Goal: Transaction & Acquisition: Book appointment/travel/reservation

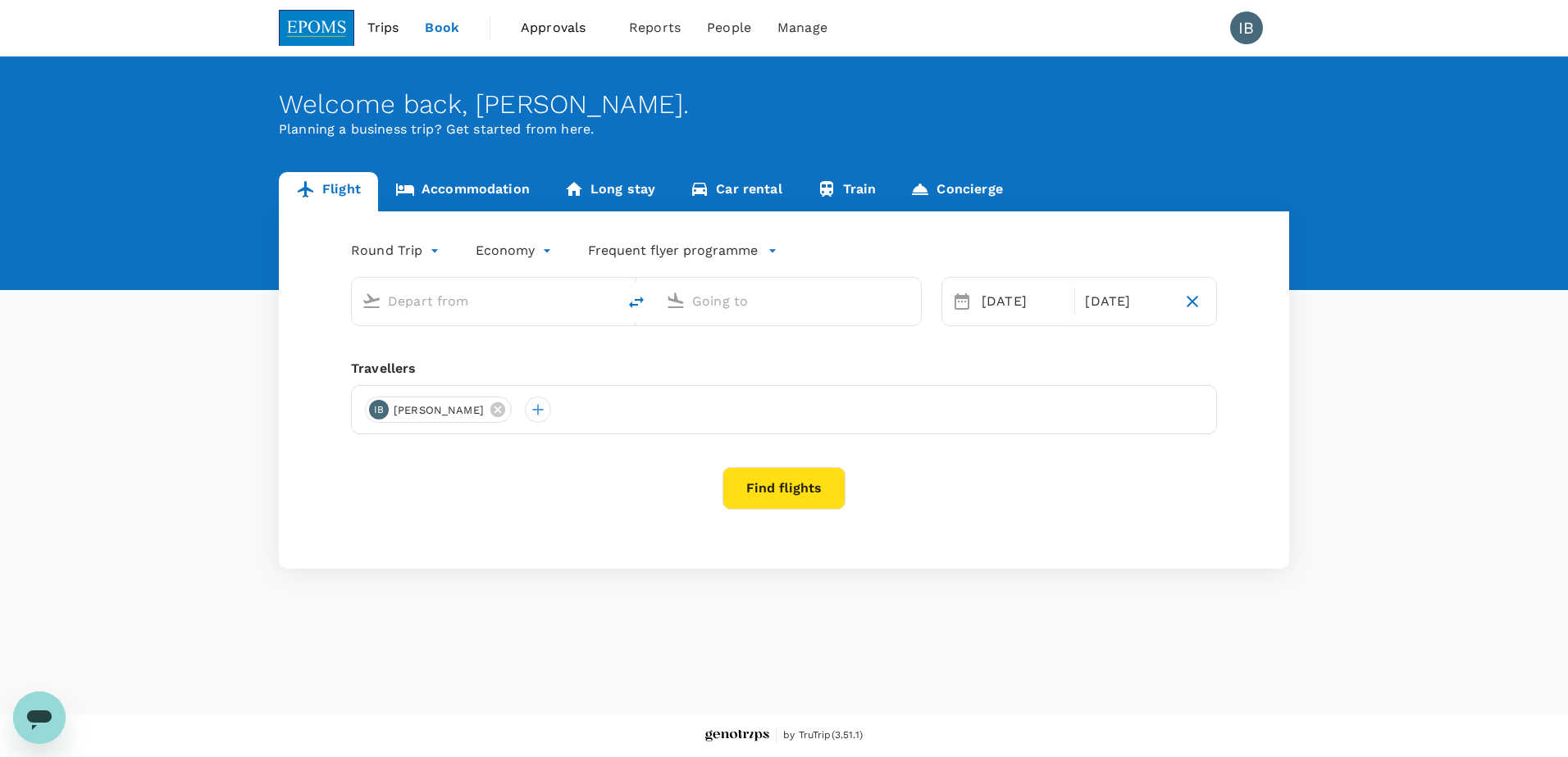
type input "Kota Kinabalu Intl (BKI)"
type input "Kuala Lumpur Intl ([GEOGRAPHIC_DATA])"
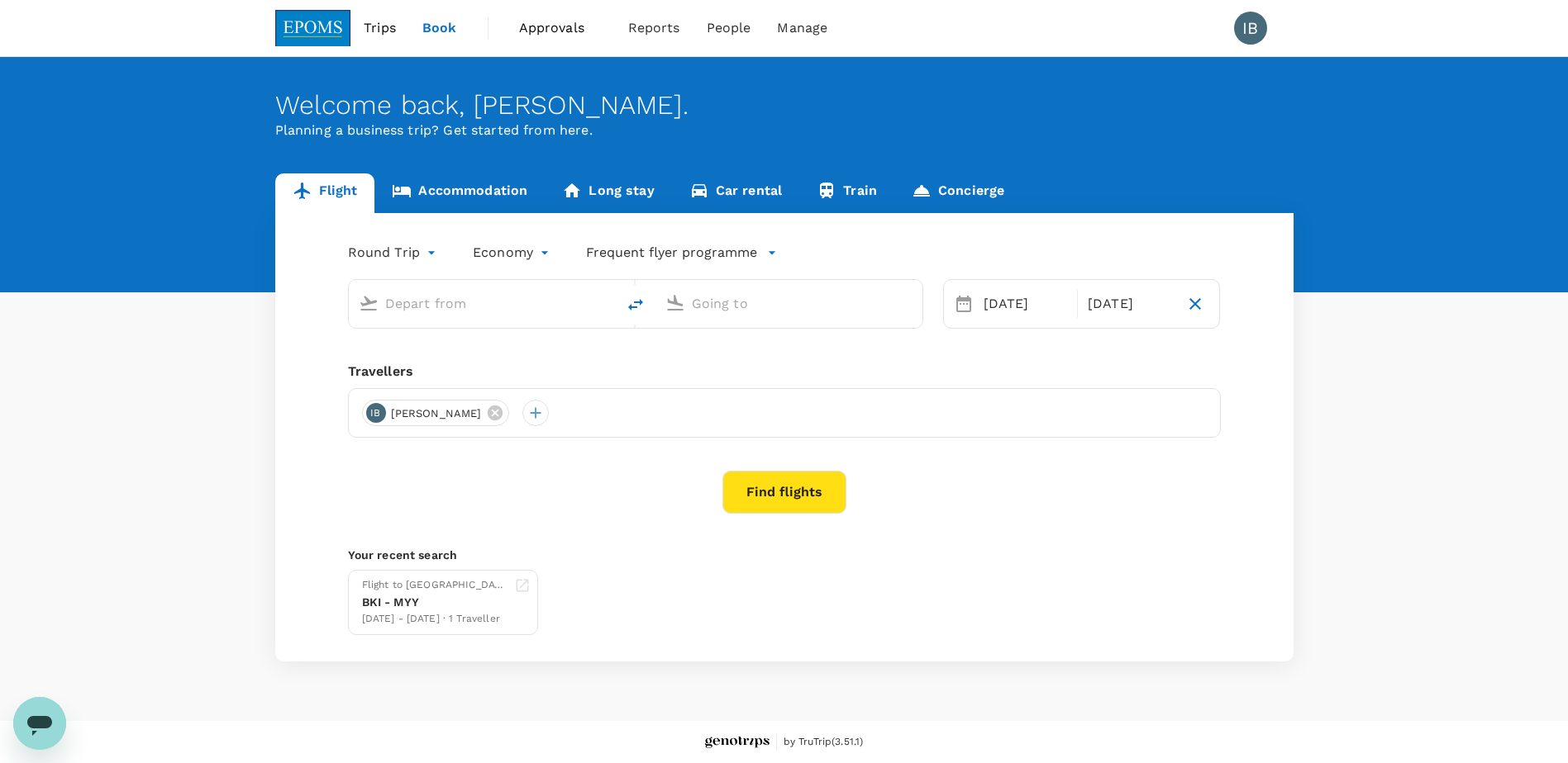
type input "Kota Kinabalu Intl (BKI)"
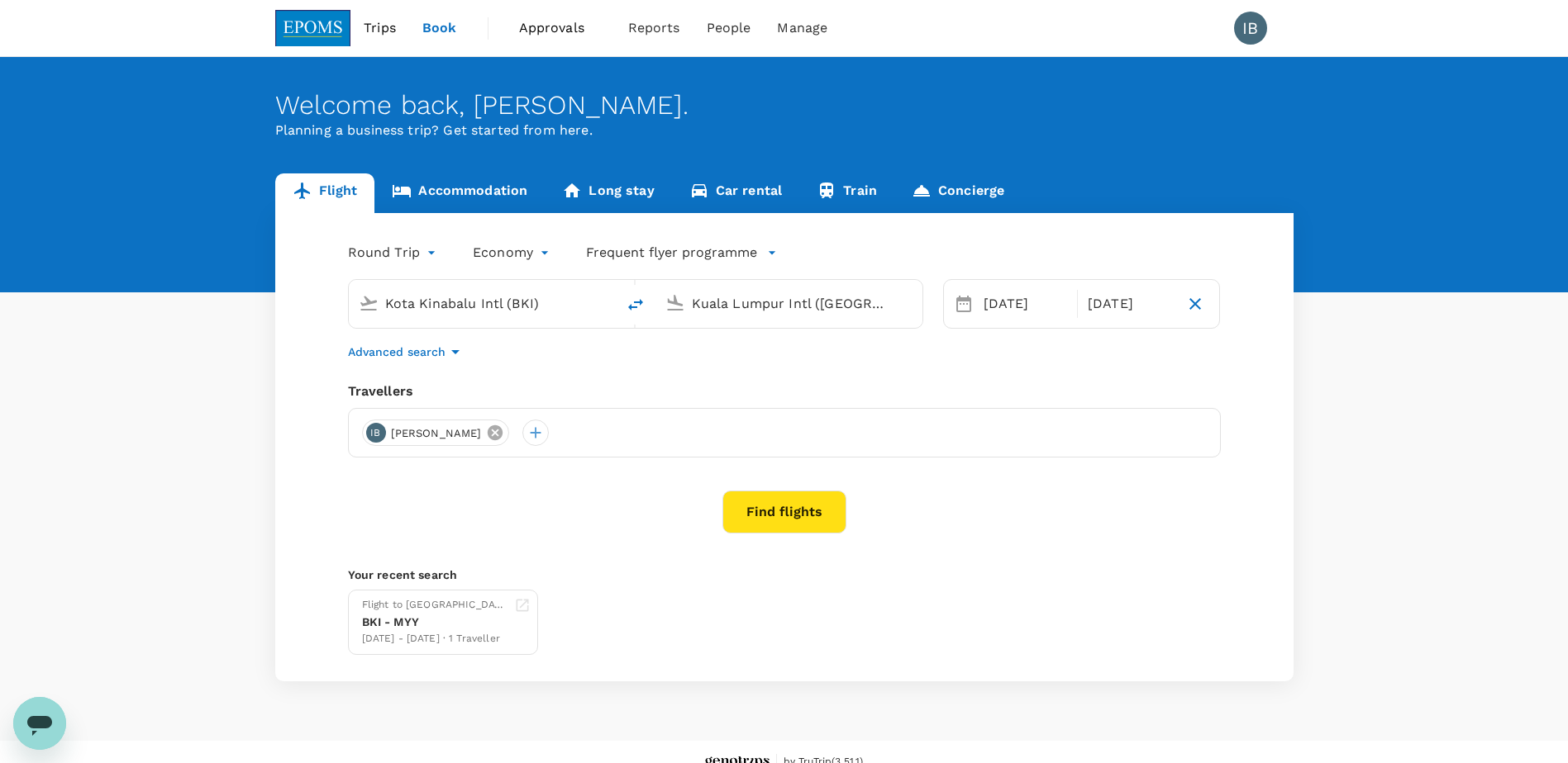
click at [503, 433] on icon at bounding box center [495, 433] width 15 height 15
click at [727, 299] on input "Kuala Lumpur Intl ([GEOGRAPHIC_DATA])" at bounding box center [789, 303] width 196 height 26
click at [714, 375] on p "Miri Intl" at bounding box center [813, 368] width 291 height 16
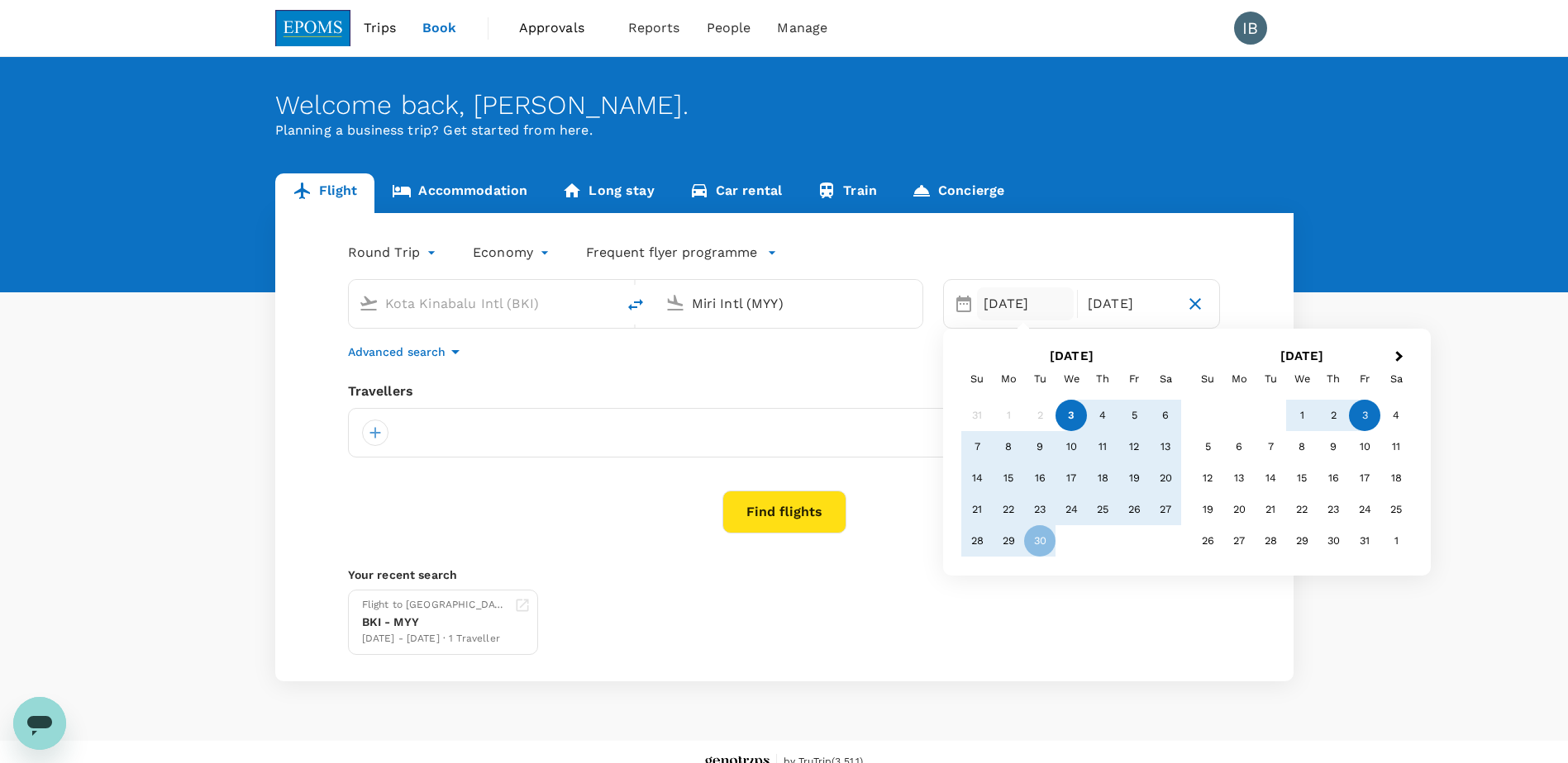
type input "Miri Intl (MYY)"
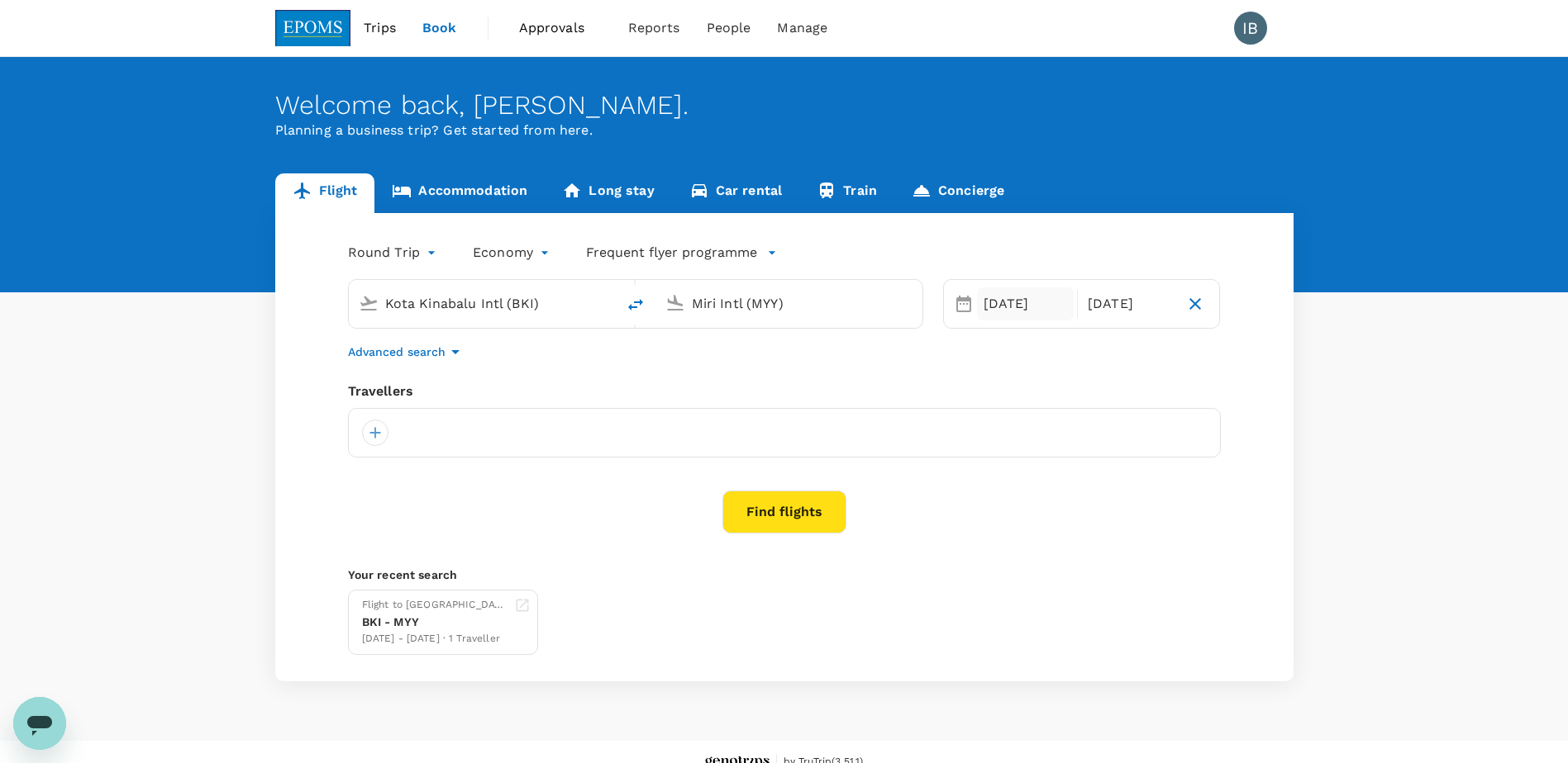
click at [1038, 306] on div "[DATE]" at bounding box center [1025, 304] width 97 height 33
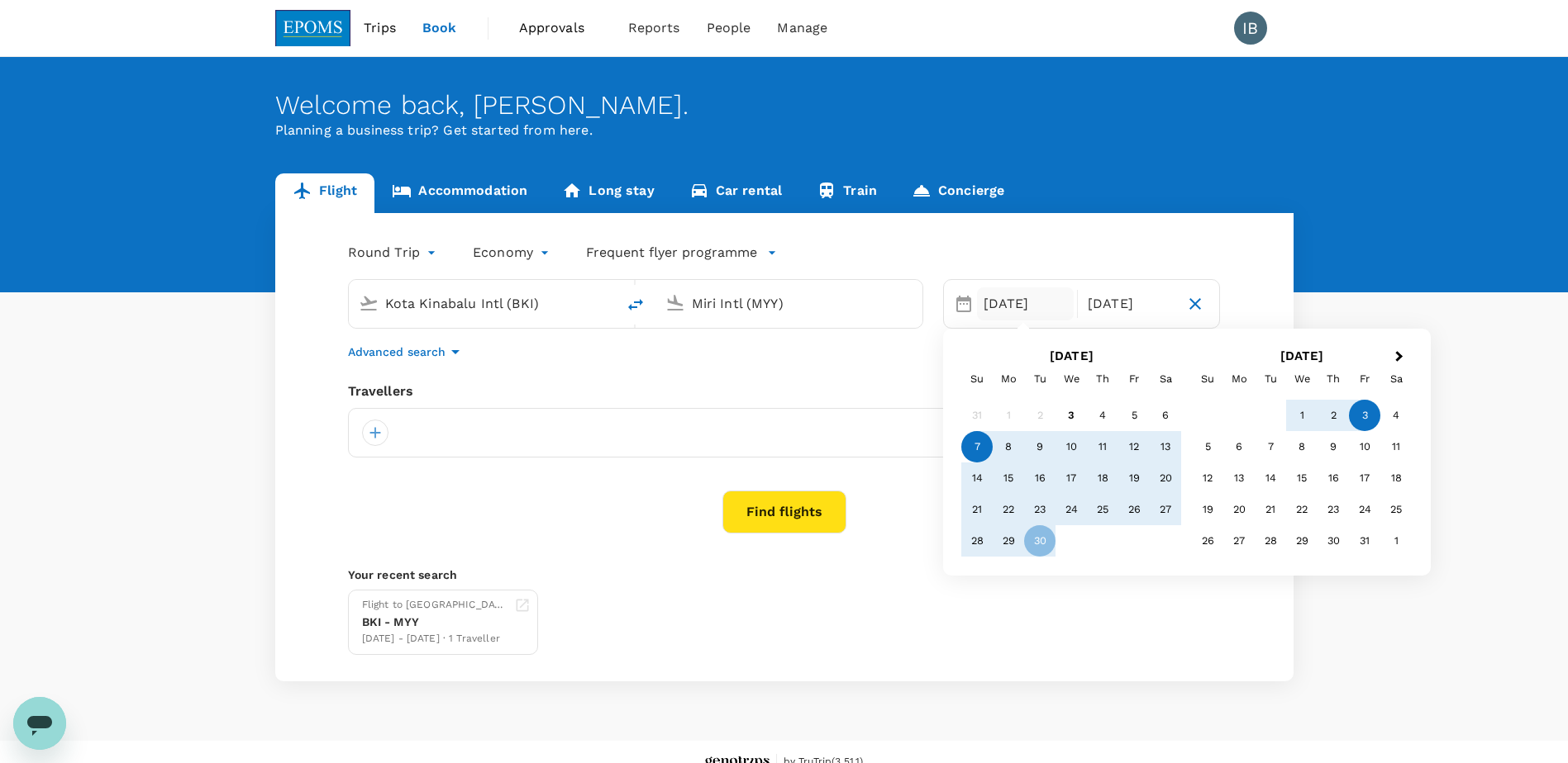
click at [977, 449] on div "7" at bounding box center [976, 447] width 32 height 32
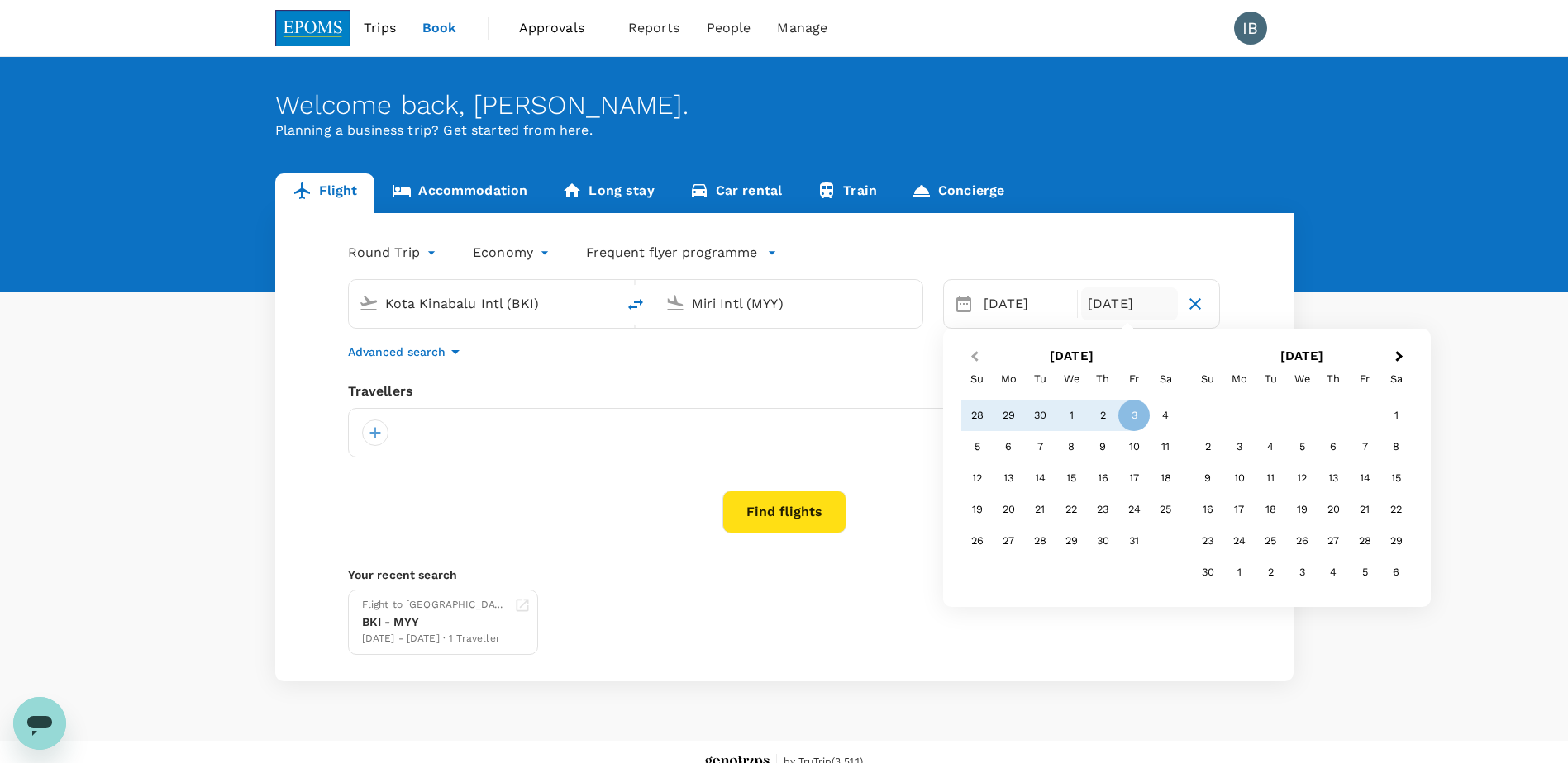
click at [966, 356] on button "Previous Month" at bounding box center [973, 358] width 27 height 27
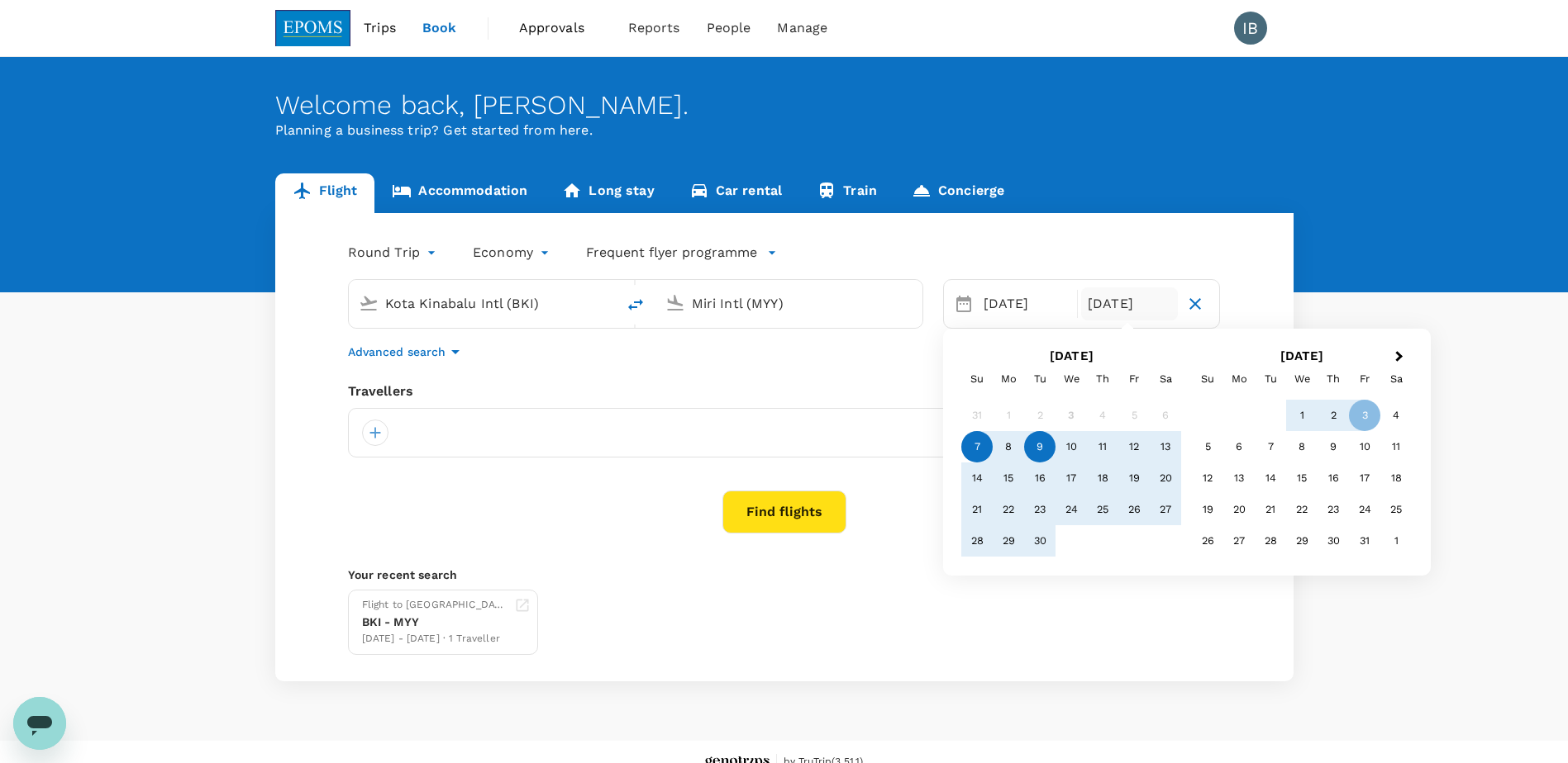
click at [1041, 451] on div "9" at bounding box center [1040, 447] width 32 height 32
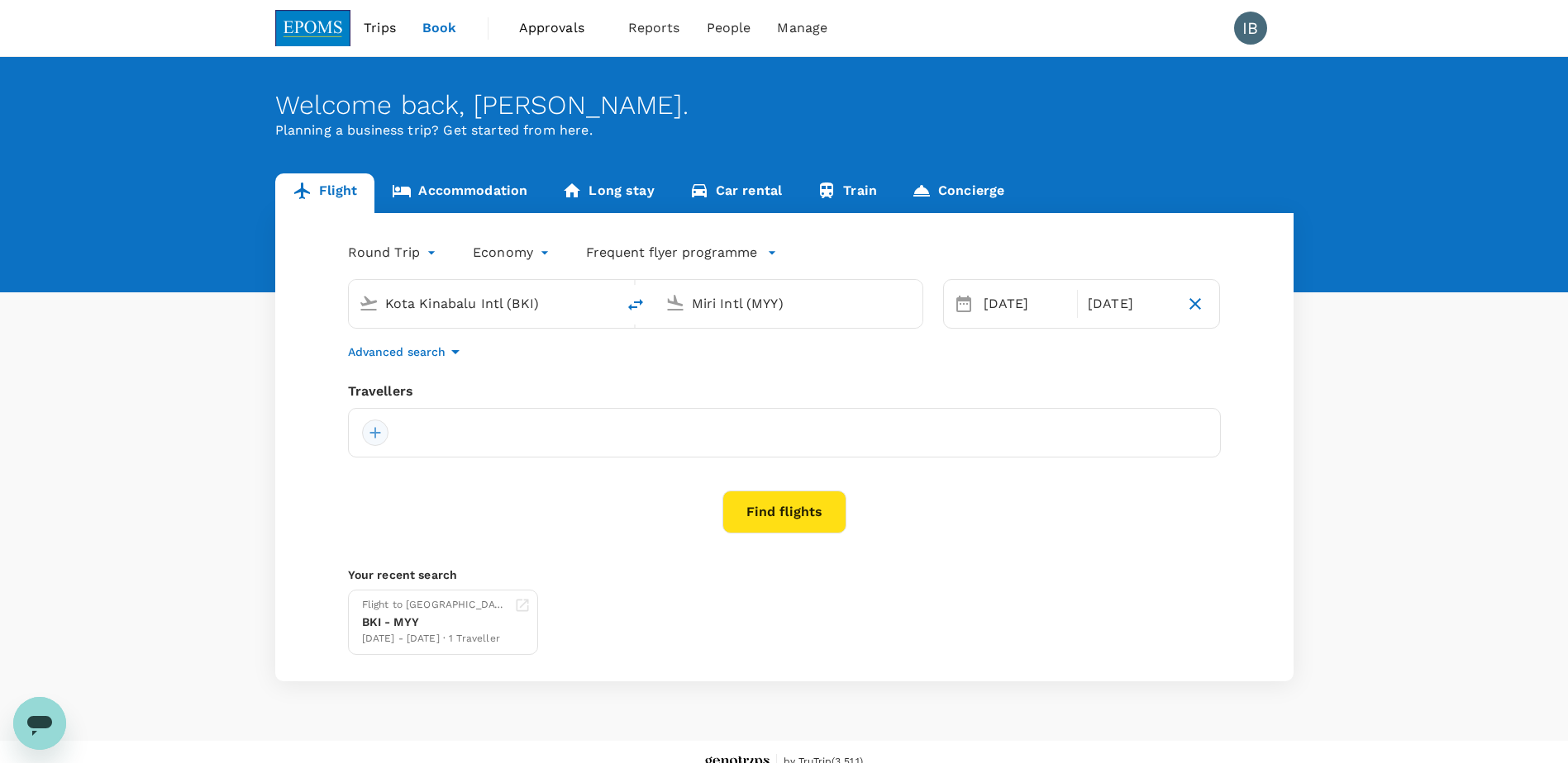
click at [378, 432] on div at bounding box center [375, 433] width 27 height 27
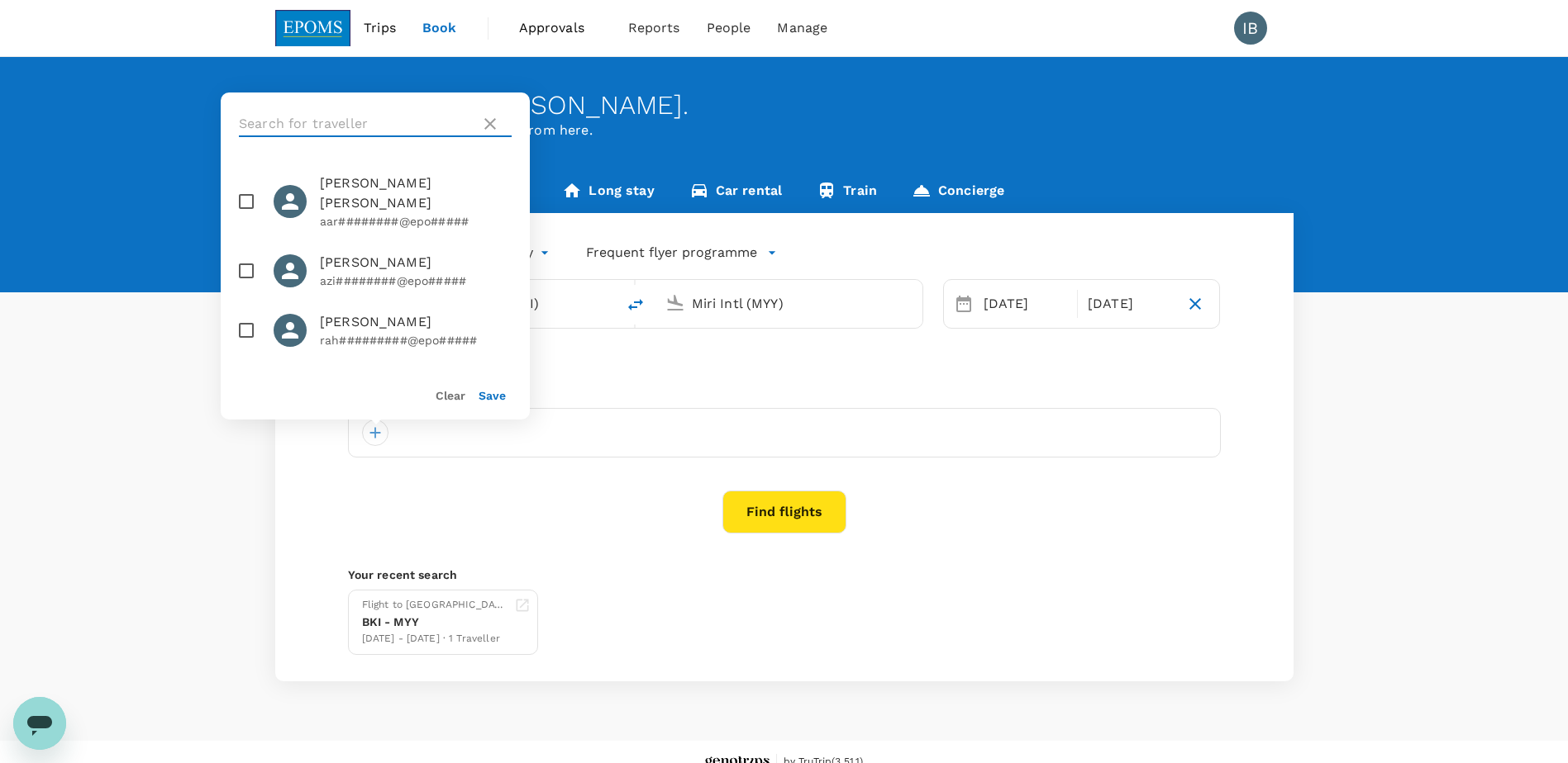
click at [370, 129] on input "text" at bounding box center [356, 124] width 235 height 27
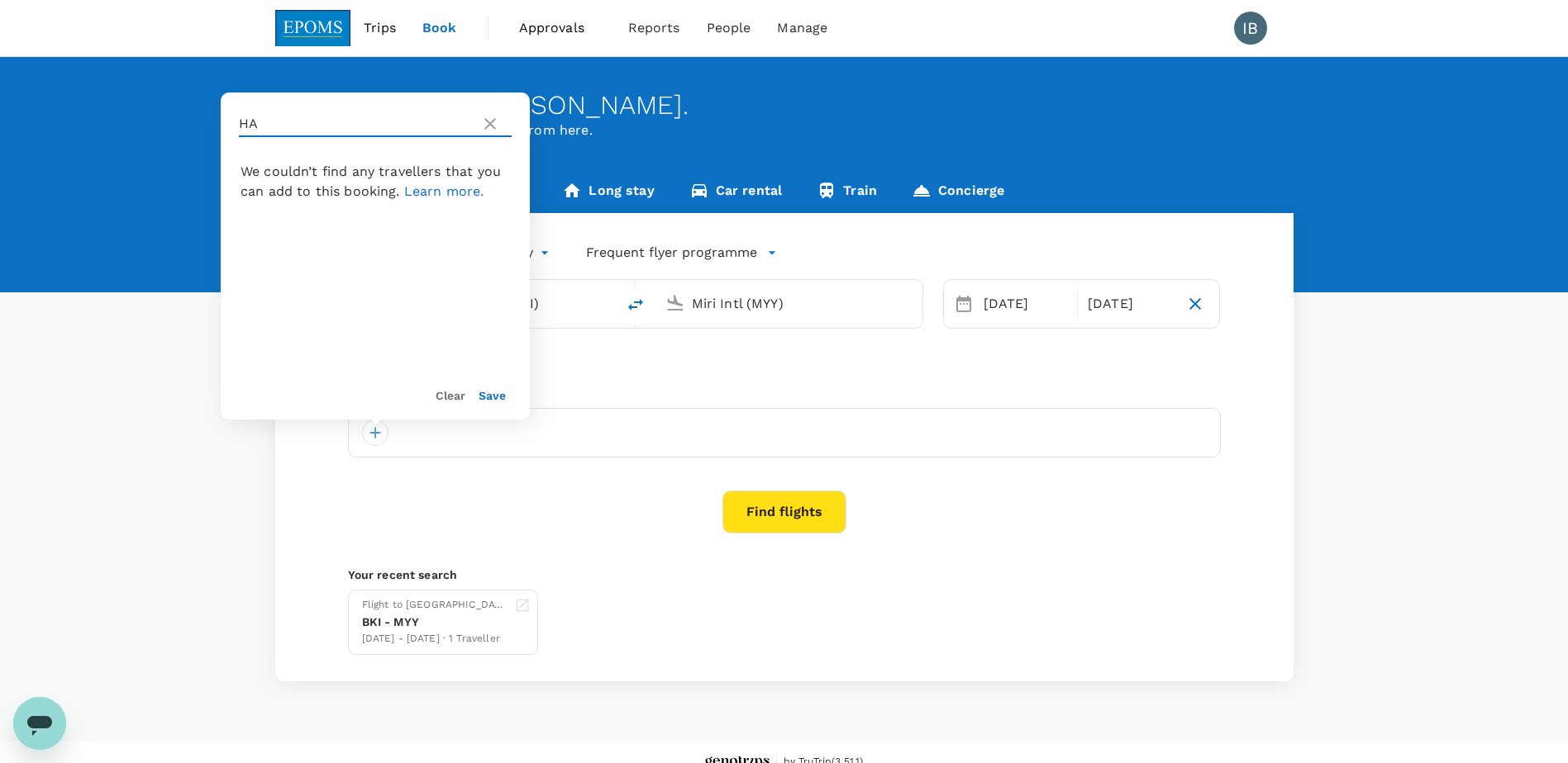
type input "H"
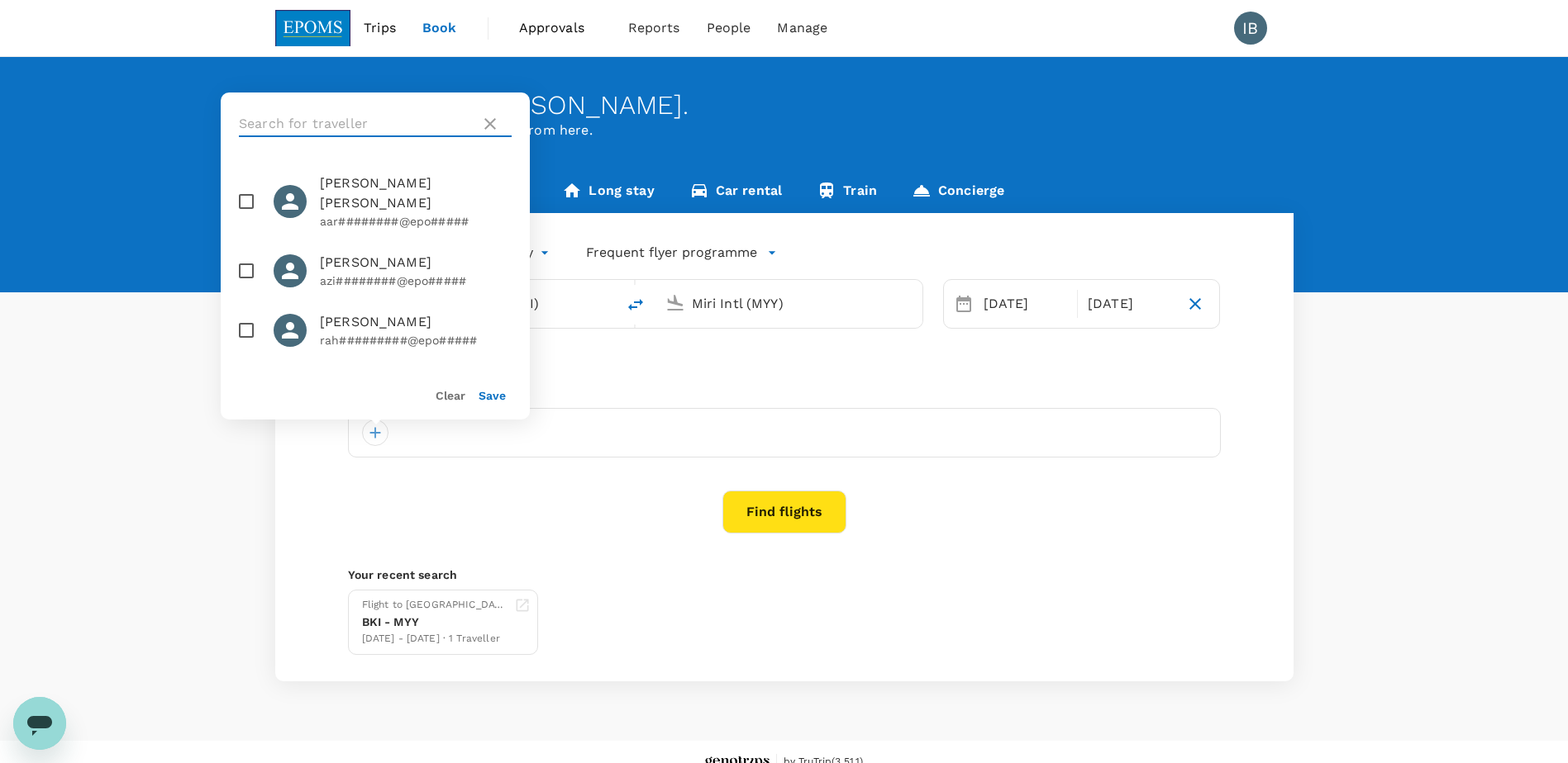
click at [377, 128] on input "text" at bounding box center [356, 124] width 235 height 27
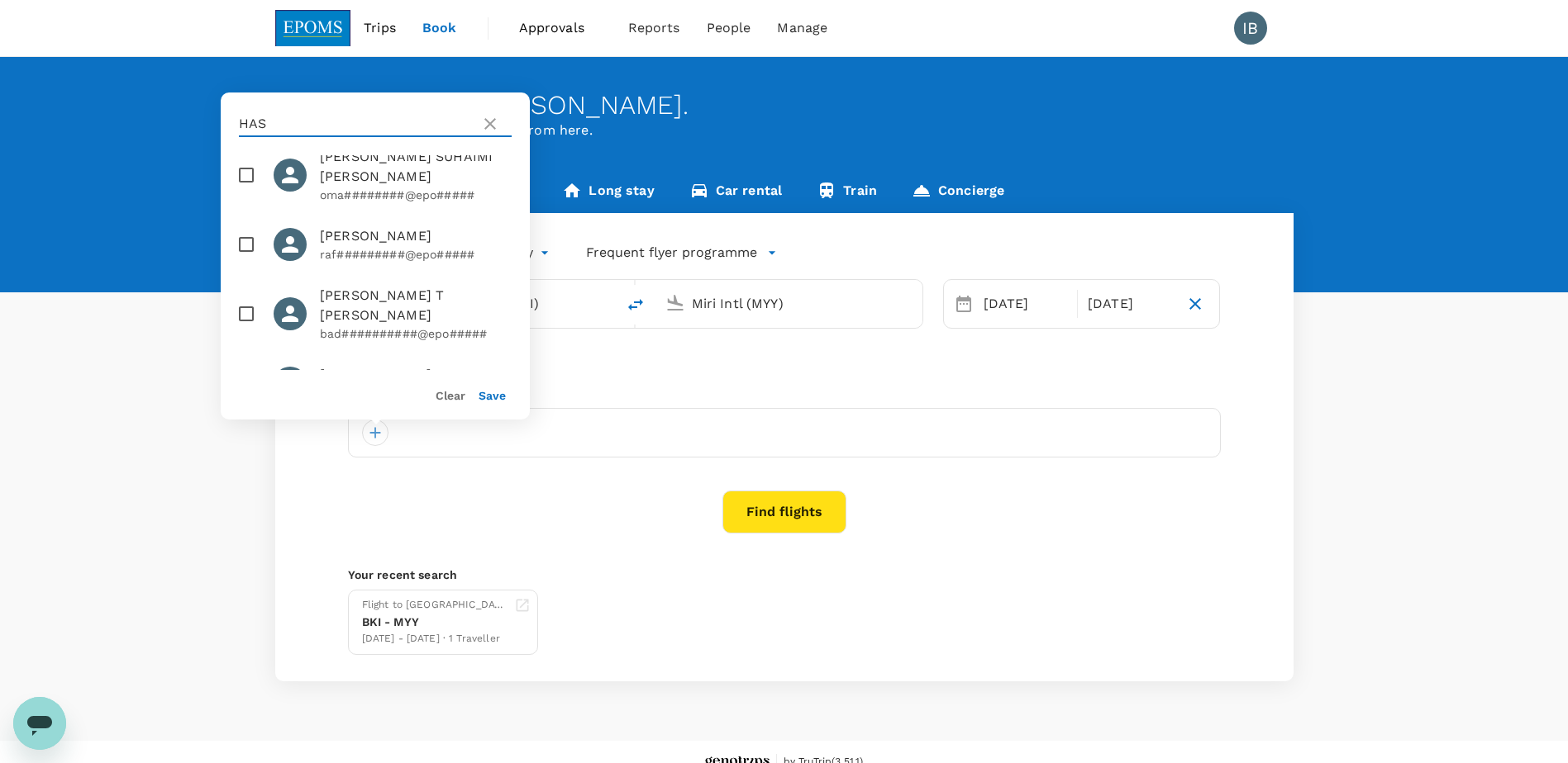
scroll to position [1742, 0]
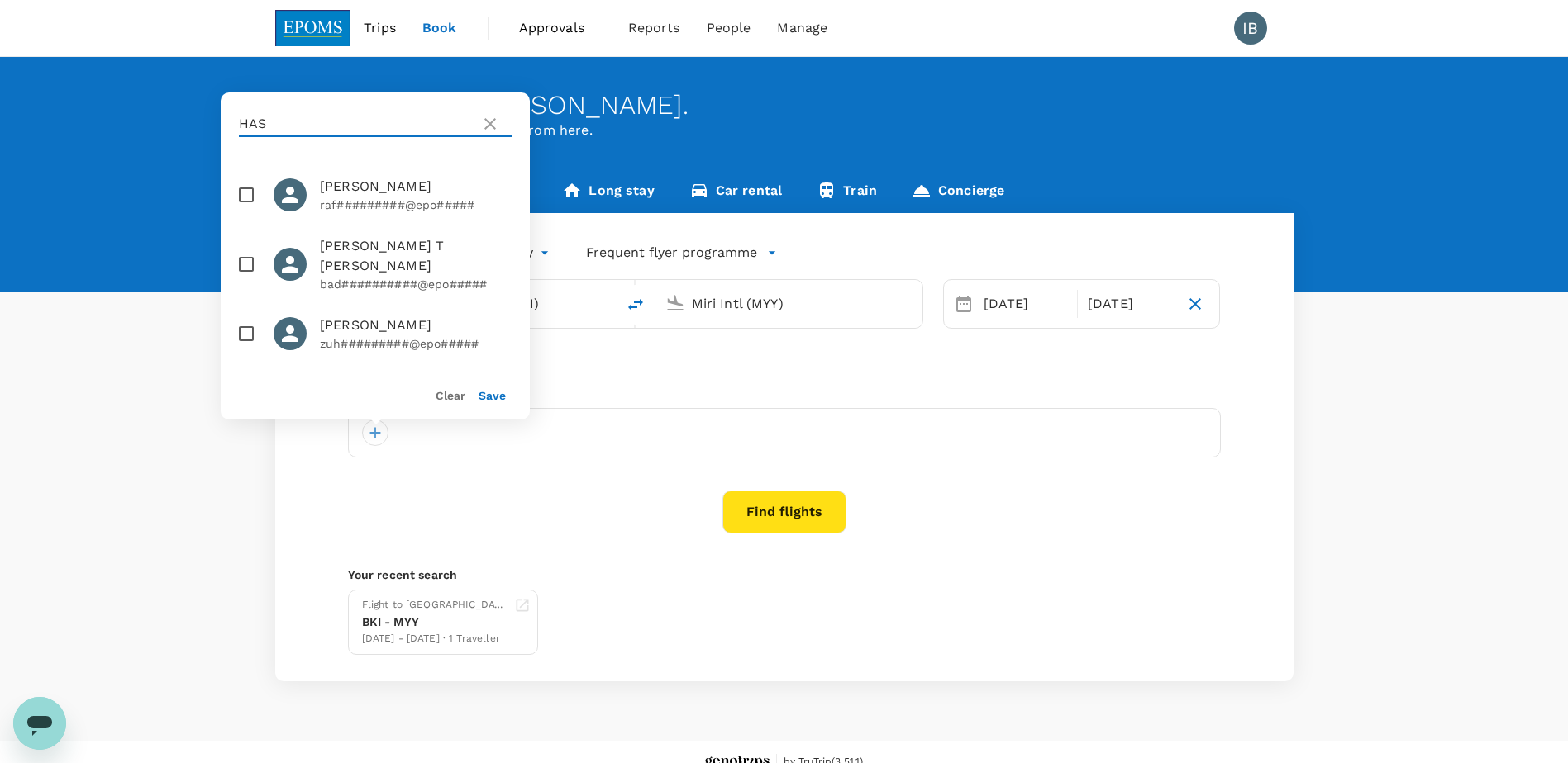
type input "HAS"
click at [1382, 399] on div "Flight Accommodation Long stay Car rental Train Concierge Round Trip roundtrip …" at bounding box center [784, 428] width 1568 height 508
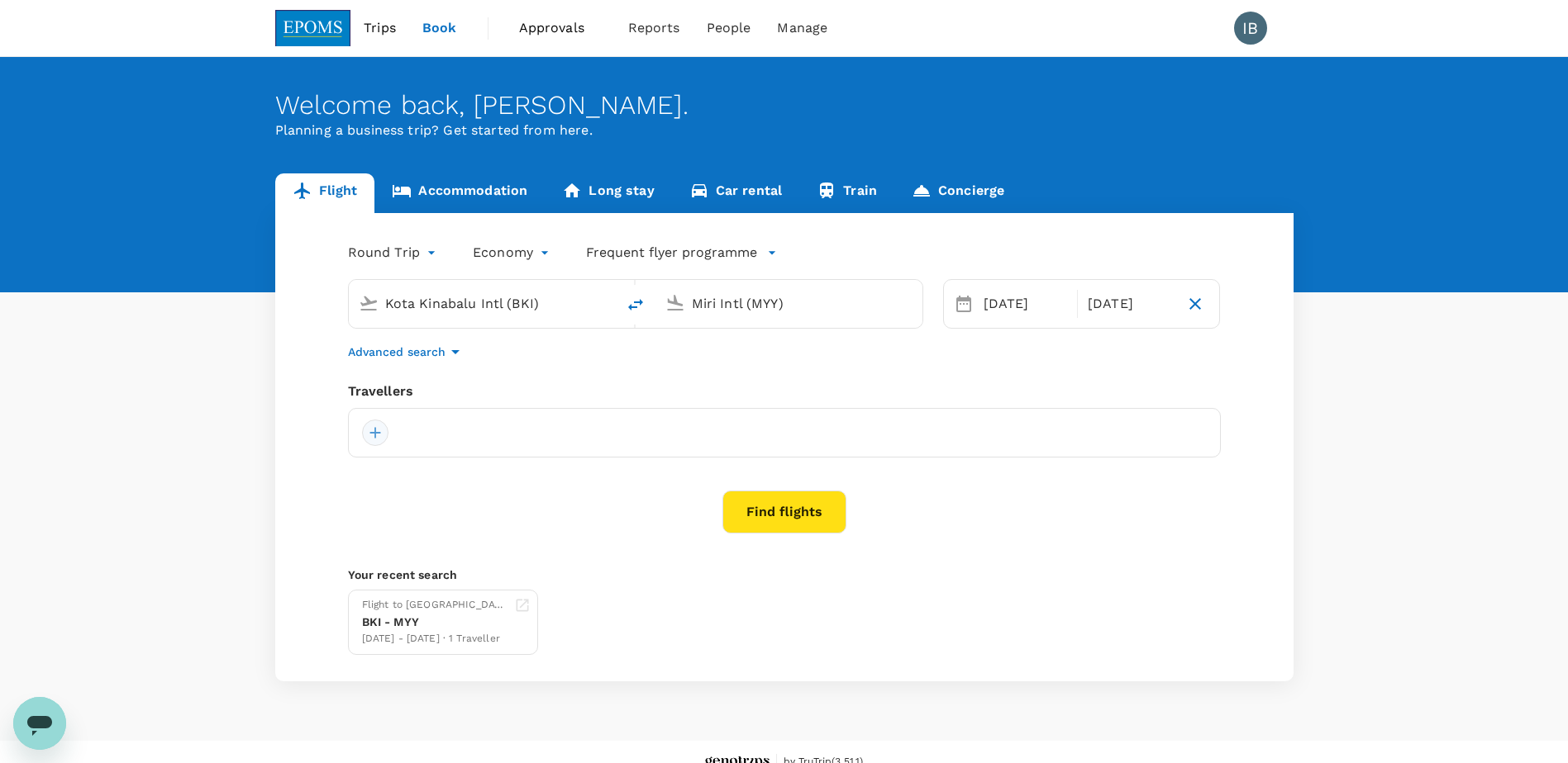
click at [375, 428] on div at bounding box center [375, 433] width 27 height 27
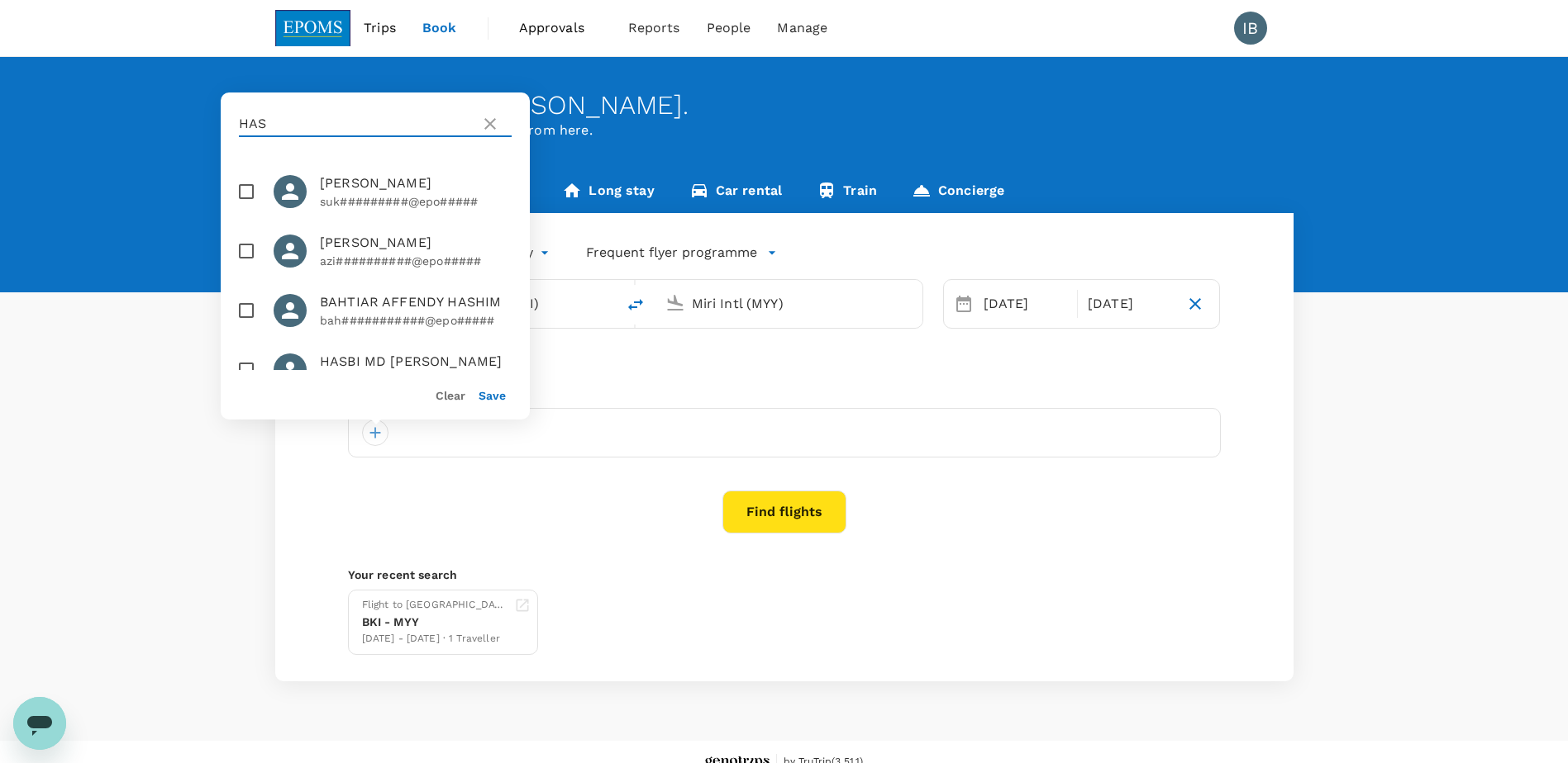
click at [276, 126] on input "HAS" at bounding box center [356, 124] width 235 height 27
type input "H"
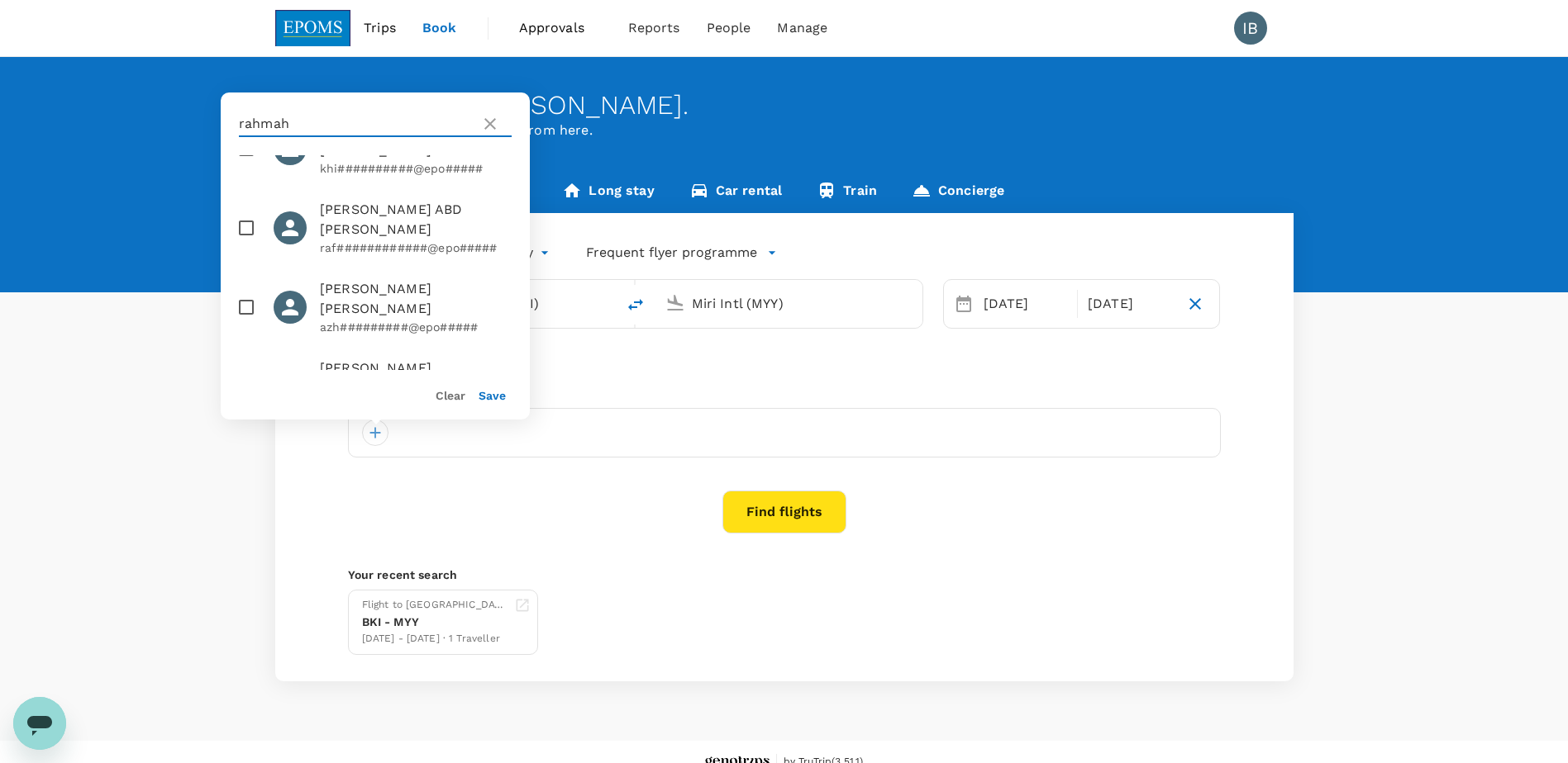
scroll to position [0, 0]
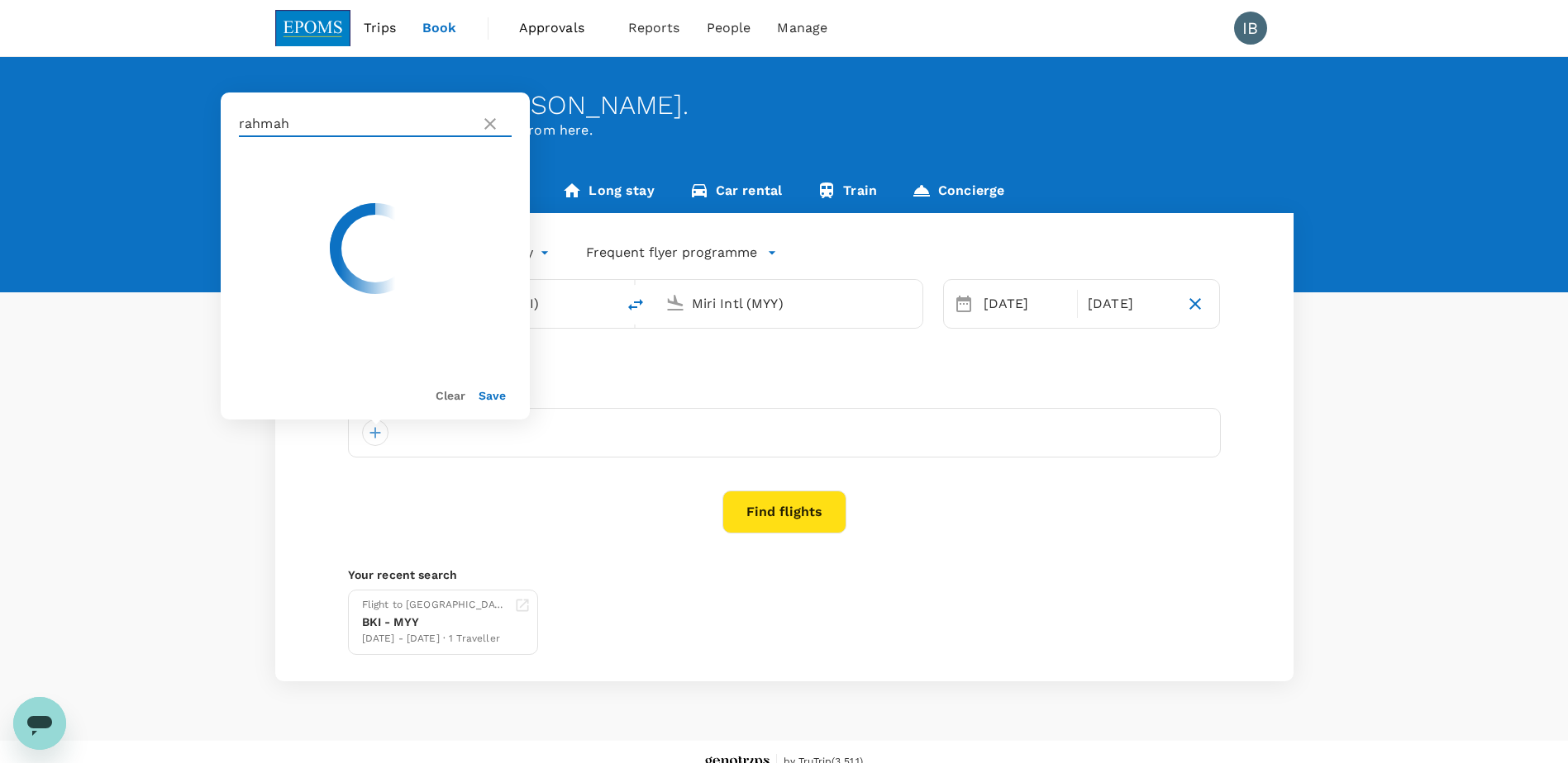
type input "rahmah"
click at [362, 195] on p "rah#######@epo#####" at bounding box center [416, 201] width 192 height 16
checkbox input "true"
click at [495, 398] on button "Save" at bounding box center [492, 396] width 27 height 13
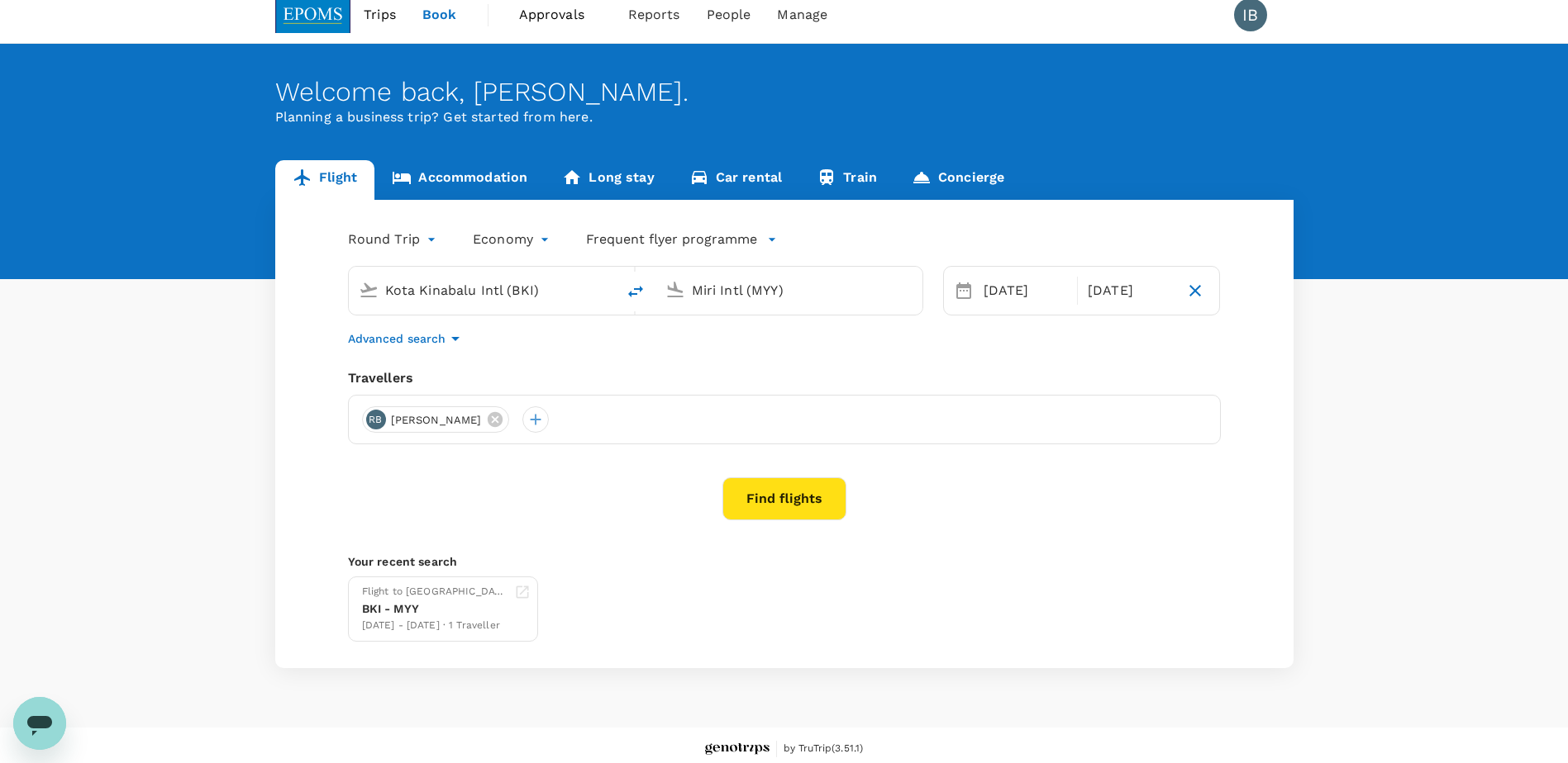
scroll to position [21, 0]
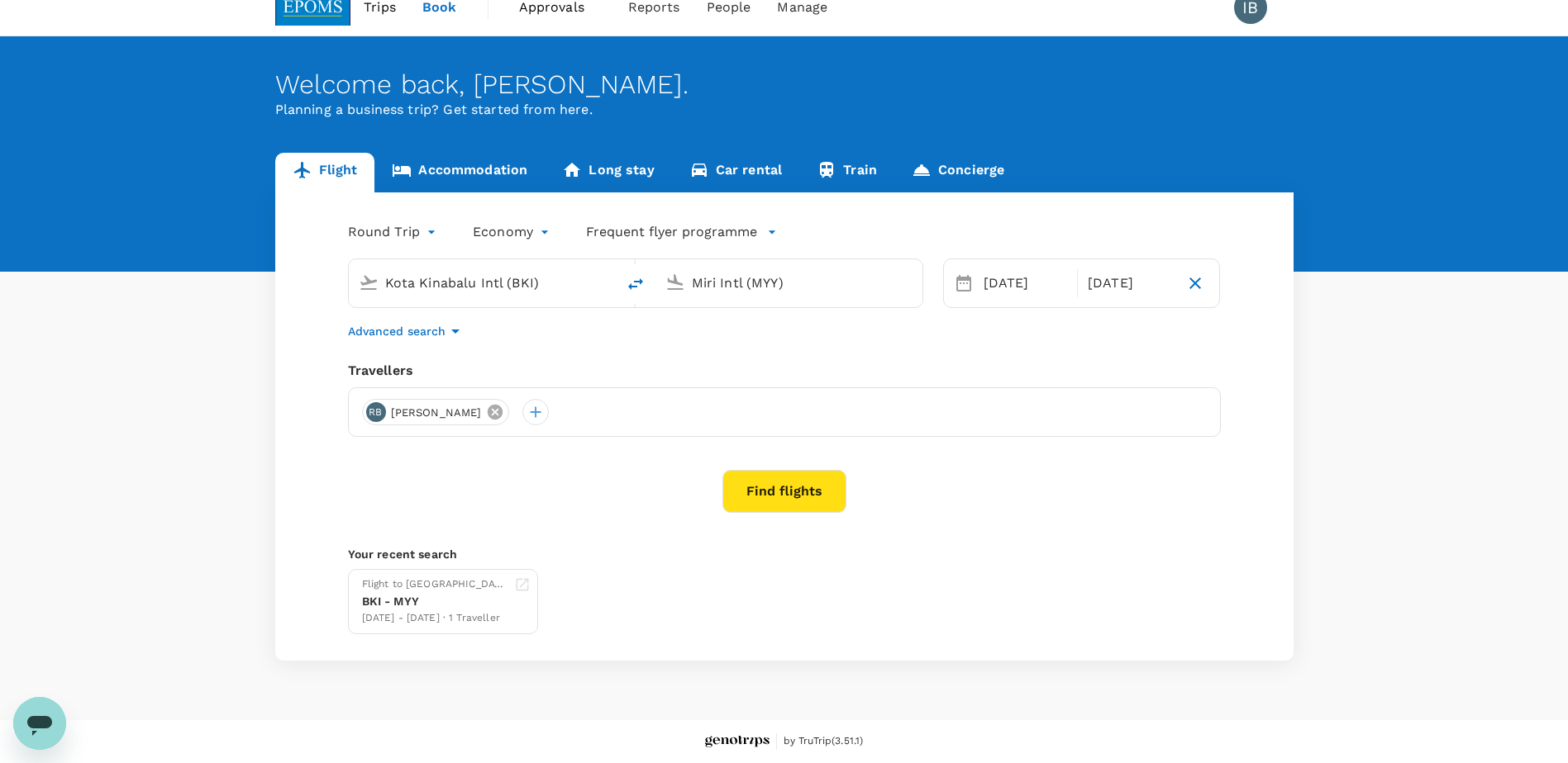
click at [503, 410] on icon at bounding box center [495, 412] width 15 height 15
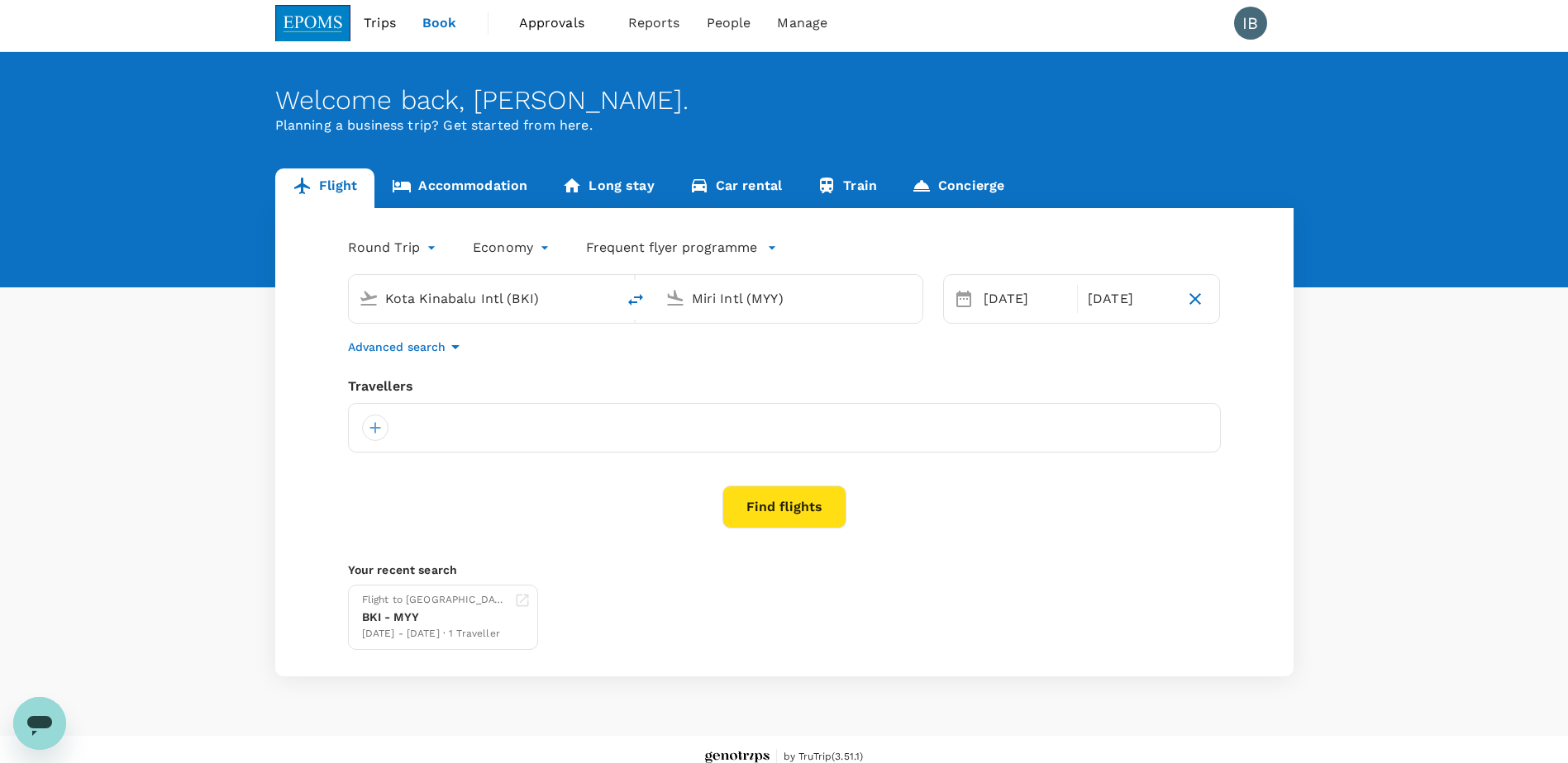
scroll to position [0, 0]
